Goal: Information Seeking & Learning: Learn about a topic

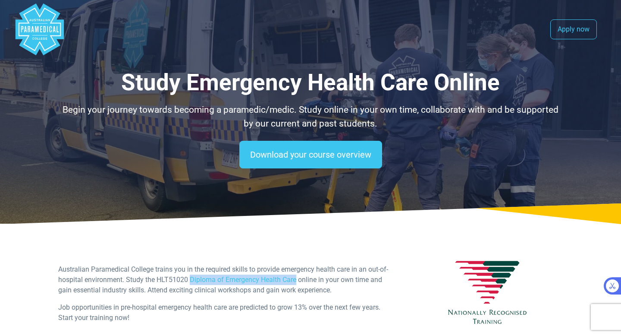
drag, startPoint x: 190, startPoint y: 280, endPoint x: 296, endPoint y: 278, distance: 106.1
click at [296, 278] on p "Australian Paramedical College trains you in the required skills to provide eme…" at bounding box center [224, 279] width 333 height 31
copy p "Diploma of Emergency Health Care"
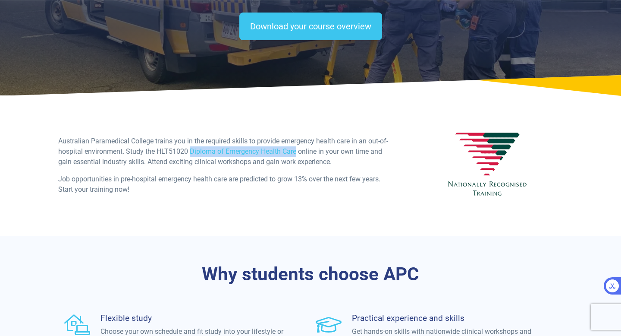
scroll to position [124, 0]
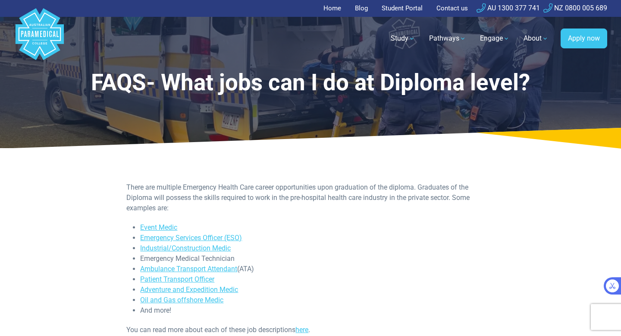
click at [405, 39] on link "Study" at bounding box center [403, 38] width 35 height 24
click at [262, 193] on p "There are multiple Emergency Health Care career opportunities upon graduation o…" at bounding box center [310, 197] width 368 height 31
click at [208, 248] on link "Industrial/Construction Medic" at bounding box center [185, 248] width 91 height 8
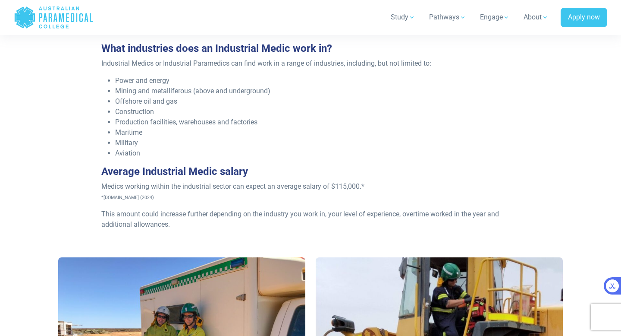
click at [269, 182] on p "Medics working within the industrial sector can expect an average salary of $11…" at bounding box center [310, 191] width 419 height 21
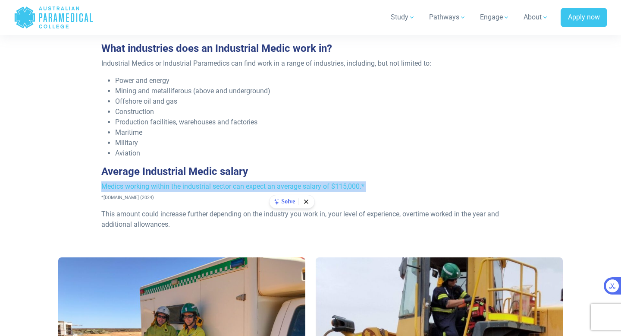
click at [269, 182] on p "Medics working within the industrial sector can expect an average salary of $11…" at bounding box center [310, 191] width 419 height 21
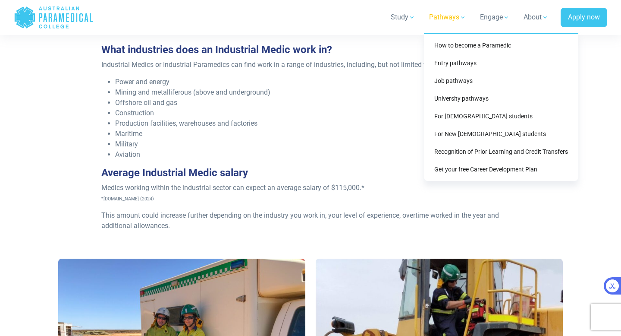
scroll to position [62, 0]
